Goal: Navigation & Orientation: Go to known website

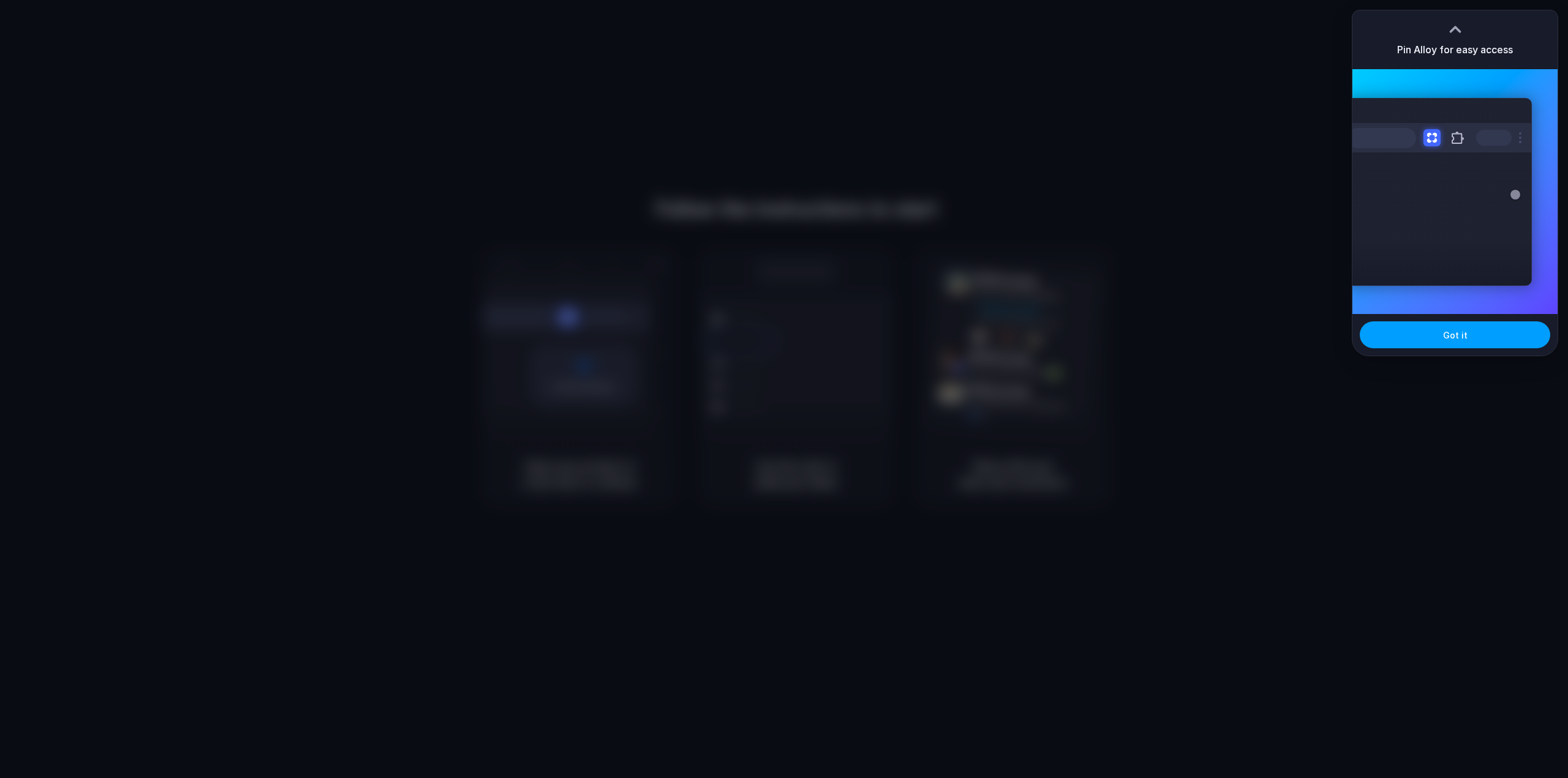
click at [1475, 341] on button "Got it" at bounding box center [1455, 334] width 190 height 27
